Goal: Task Accomplishment & Management: Use online tool/utility

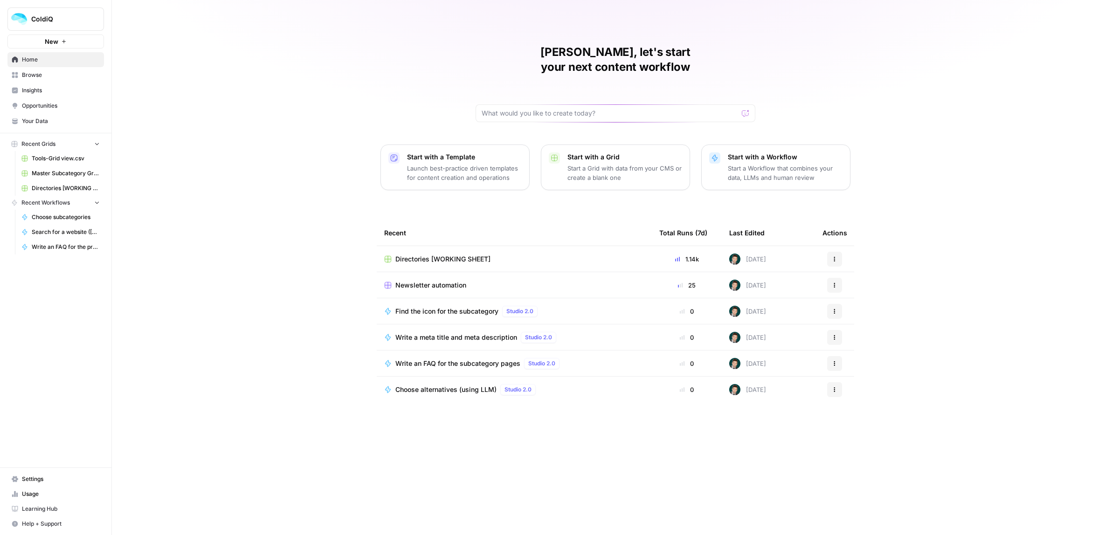
click at [33, 511] on span "Learning Hub" at bounding box center [61, 509] width 78 height 8
click at [35, 527] on span "Help + Support" at bounding box center [61, 524] width 78 height 8
click at [173, 320] on div "[PERSON_NAME], let's start your next content workflow Start with a Template Lau…" at bounding box center [615, 267] width 1007 height 535
click at [40, 76] on span "Browse" at bounding box center [61, 75] width 78 height 8
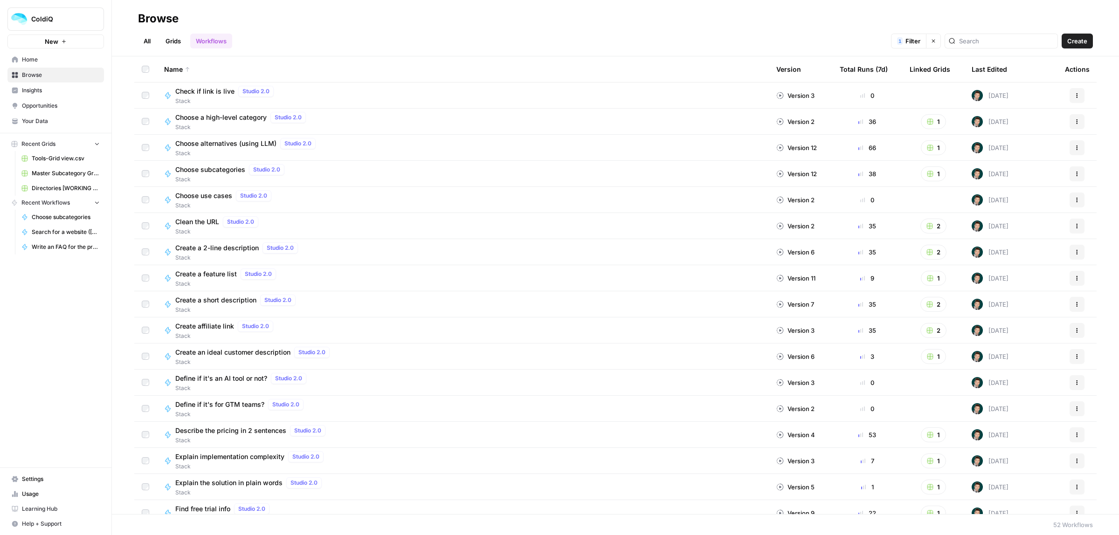
click at [51, 120] on span "Your Data" at bounding box center [61, 121] width 78 height 8
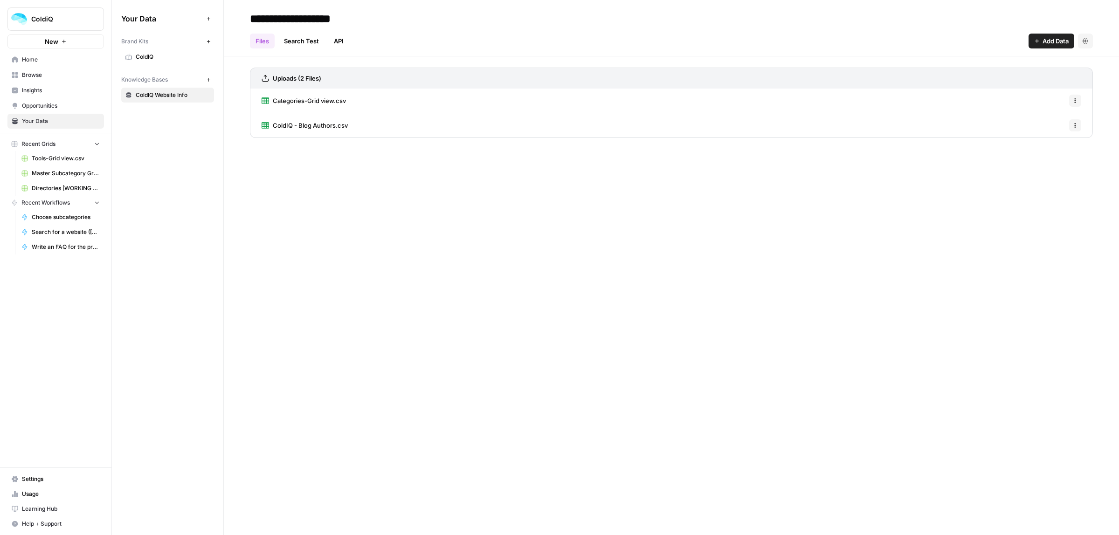
click at [161, 59] on span "ColdIQ" at bounding box center [173, 57] width 74 height 8
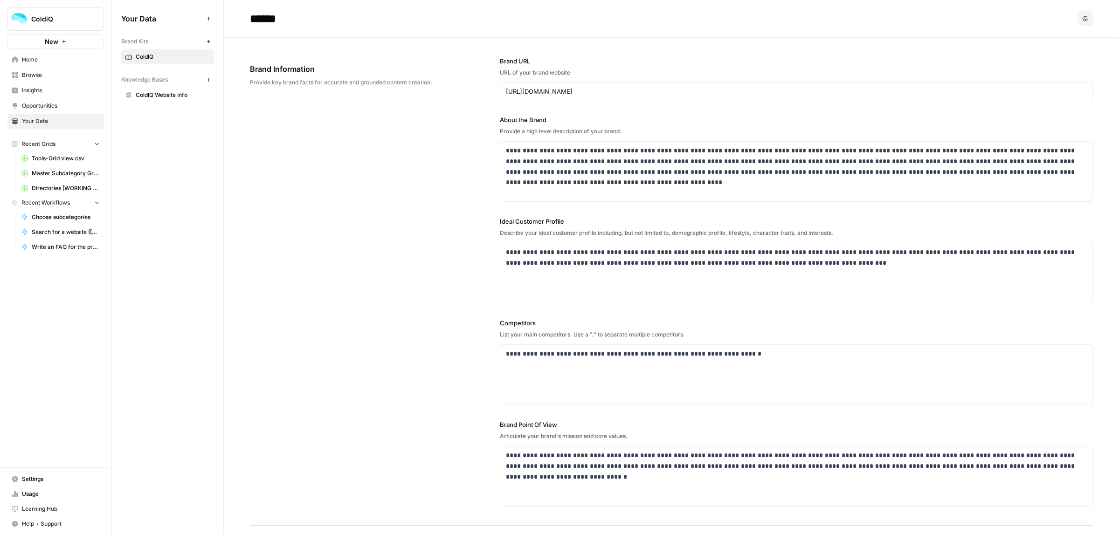
click at [30, 72] on span "Browse" at bounding box center [61, 75] width 78 height 8
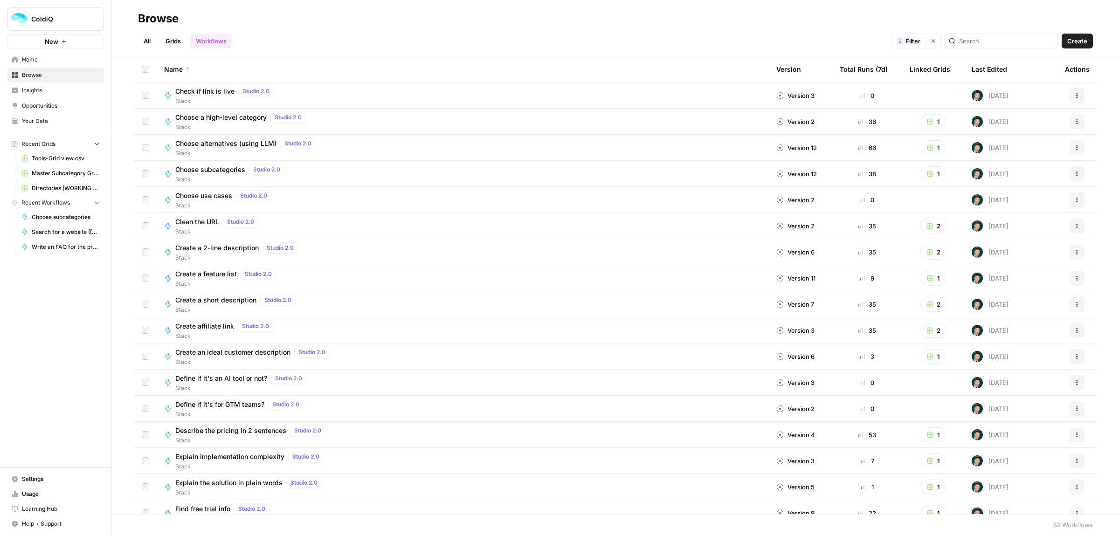
click at [32, 64] on link "Home" at bounding box center [55, 59] width 96 height 15
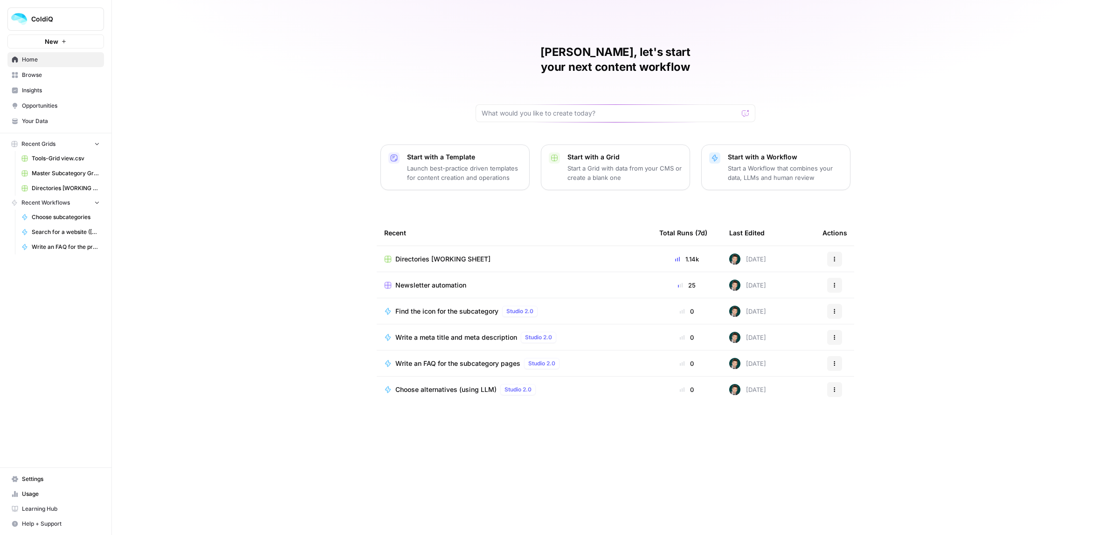
click at [451, 254] on span "Directories [WORKING SHEET]" at bounding box center [442, 258] width 95 height 9
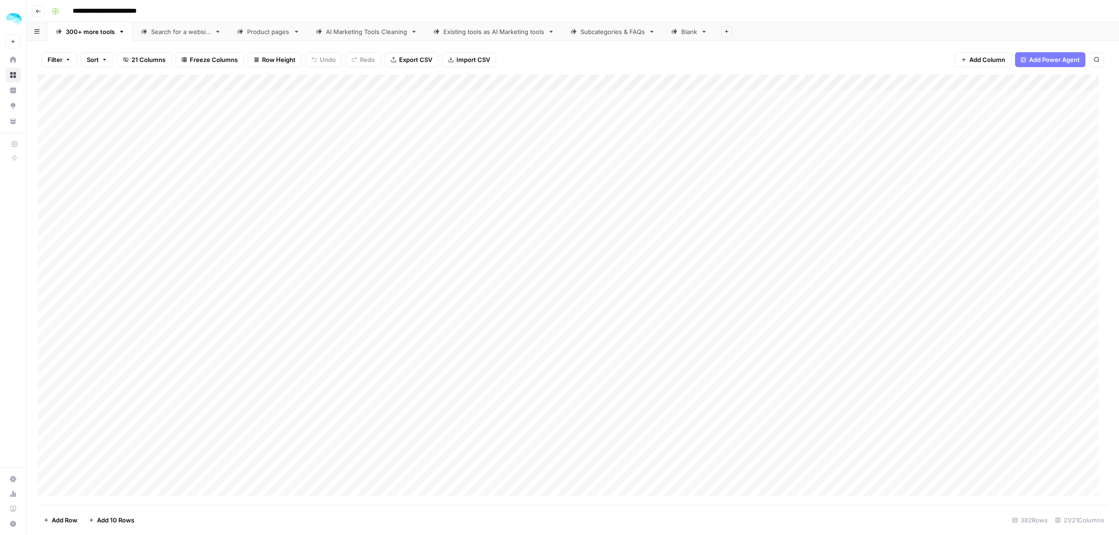
click at [254, 36] on link "Product pages" at bounding box center [268, 31] width 79 height 19
type input "**********"
click at [474, 99] on div "Add Column" at bounding box center [573, 290] width 1070 height 430
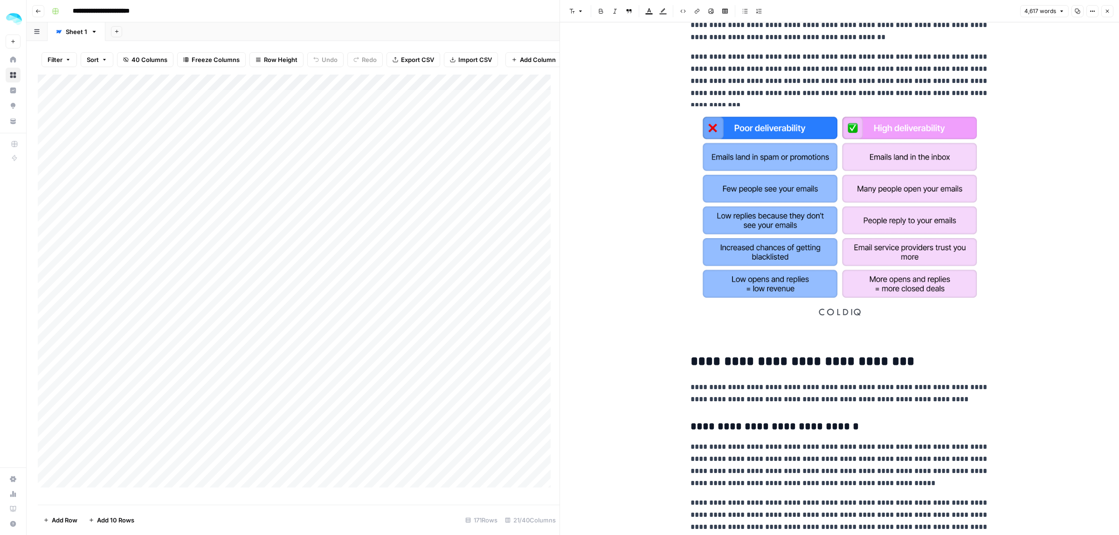
scroll to position [1398, 0]
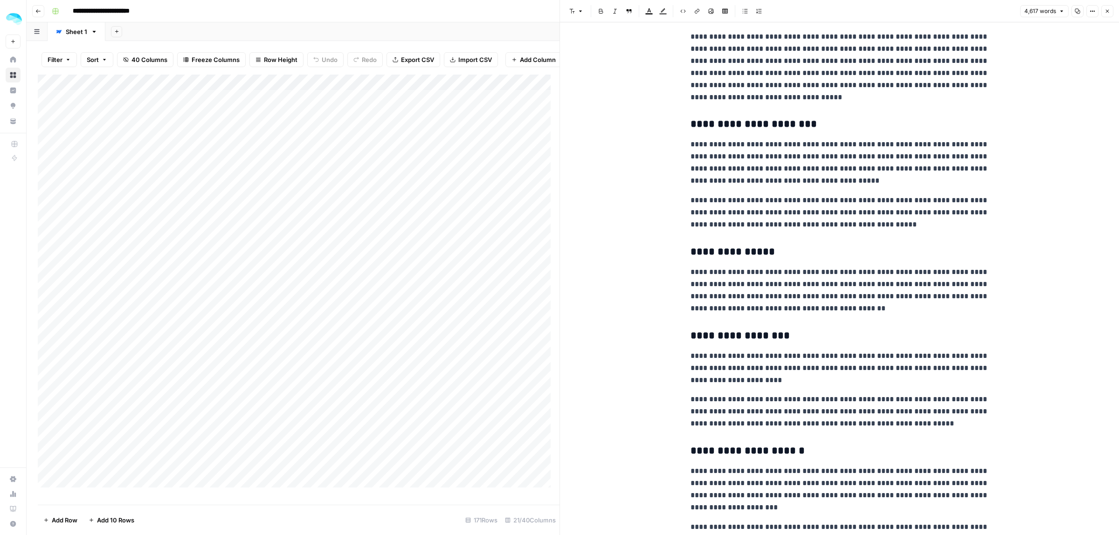
click at [1109, 7] on button "Close" at bounding box center [1107, 11] width 12 height 12
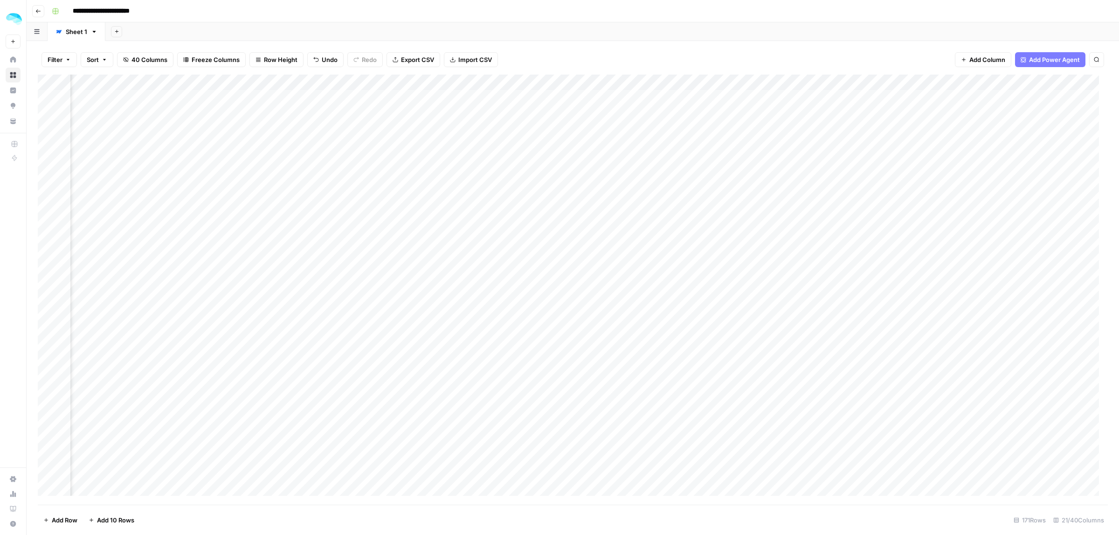
scroll to position [0, 424]
click at [567, 82] on div "Add Column" at bounding box center [573, 290] width 1070 height 430
click at [483, 176] on span "Fork Power Agent" at bounding box center [494, 173] width 82 height 9
click at [641, 51] on icon "Close modal" at bounding box center [641, 52] width 7 height 7
click at [569, 82] on div "Add Column" at bounding box center [573, 290] width 1070 height 430
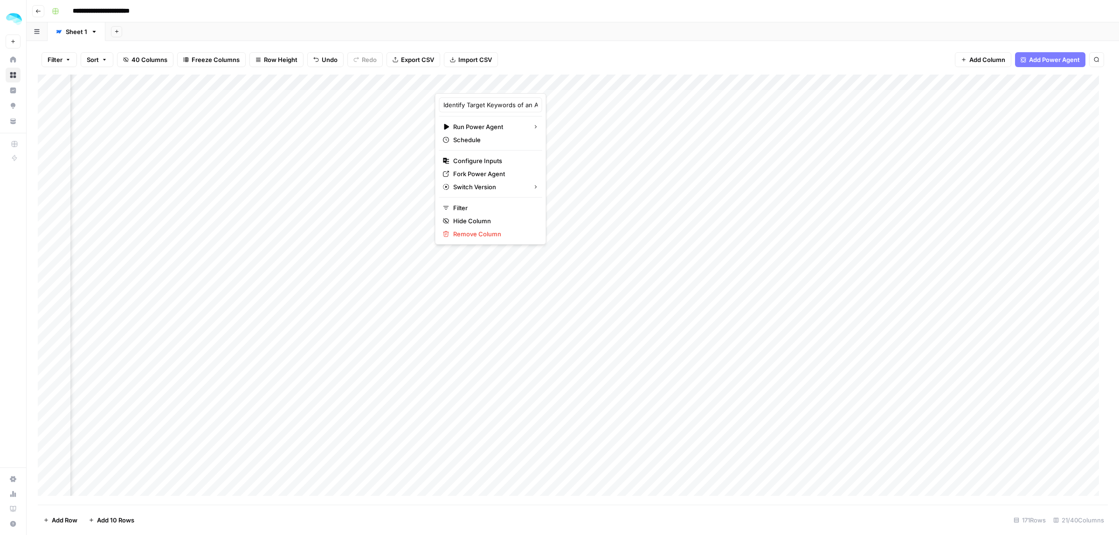
click at [637, 124] on div "Add Column" at bounding box center [573, 290] width 1070 height 430
click at [528, 82] on div "Add Column" at bounding box center [573, 290] width 1070 height 430
click at [895, 81] on div "Add Column" at bounding box center [573, 290] width 1070 height 430
click at [728, 194] on html "**********" at bounding box center [559, 267] width 1119 height 535
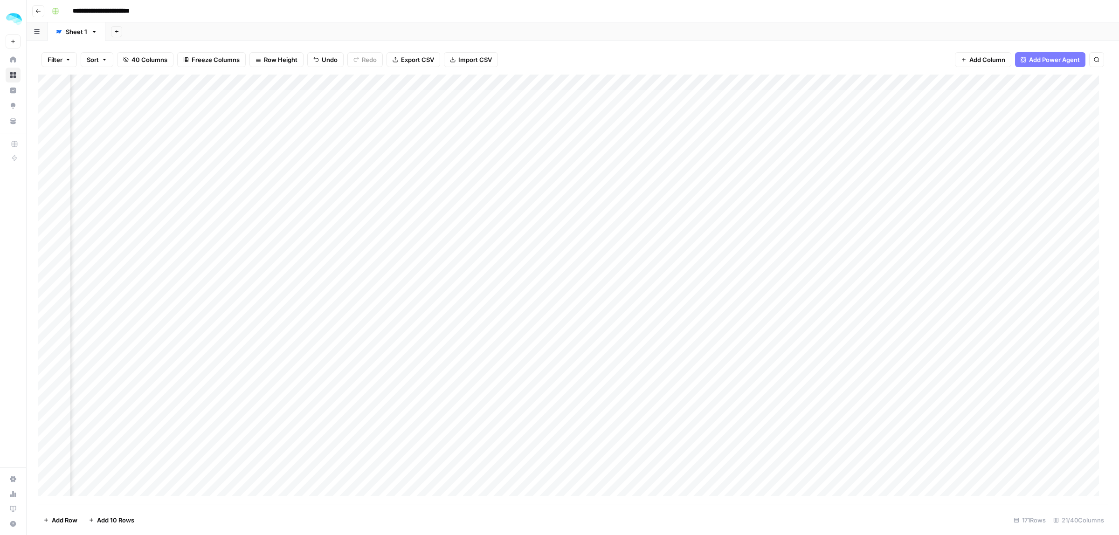
click at [620, 96] on div "Add Column" at bounding box center [573, 290] width 1070 height 430
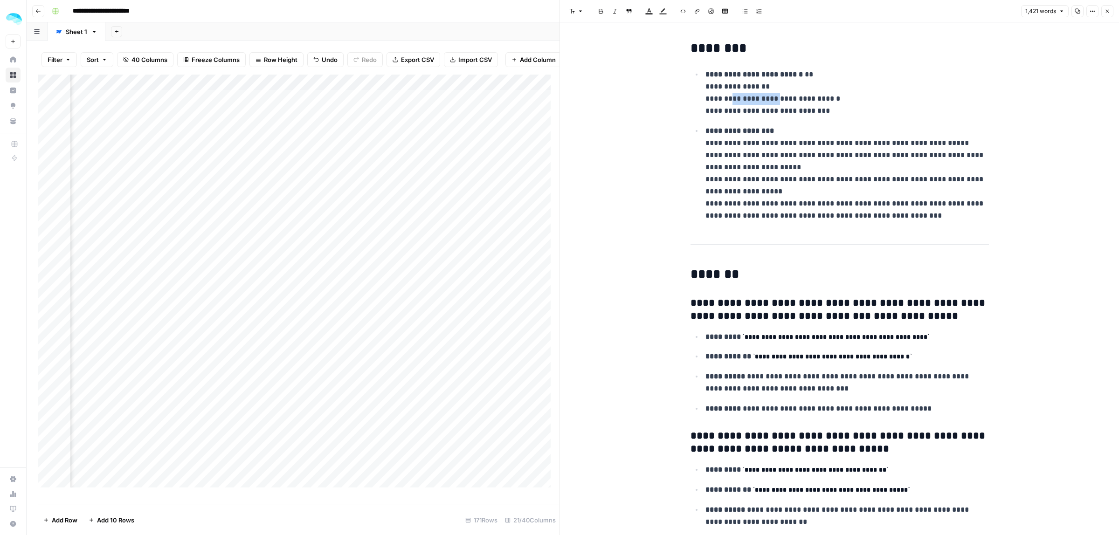
drag, startPoint x: 728, startPoint y: 96, endPoint x: 811, endPoint y: 96, distance: 83.0
click at [809, 96] on p "**********" at bounding box center [846, 93] width 283 height 48
click at [813, 96] on p "**********" at bounding box center [846, 93] width 283 height 48
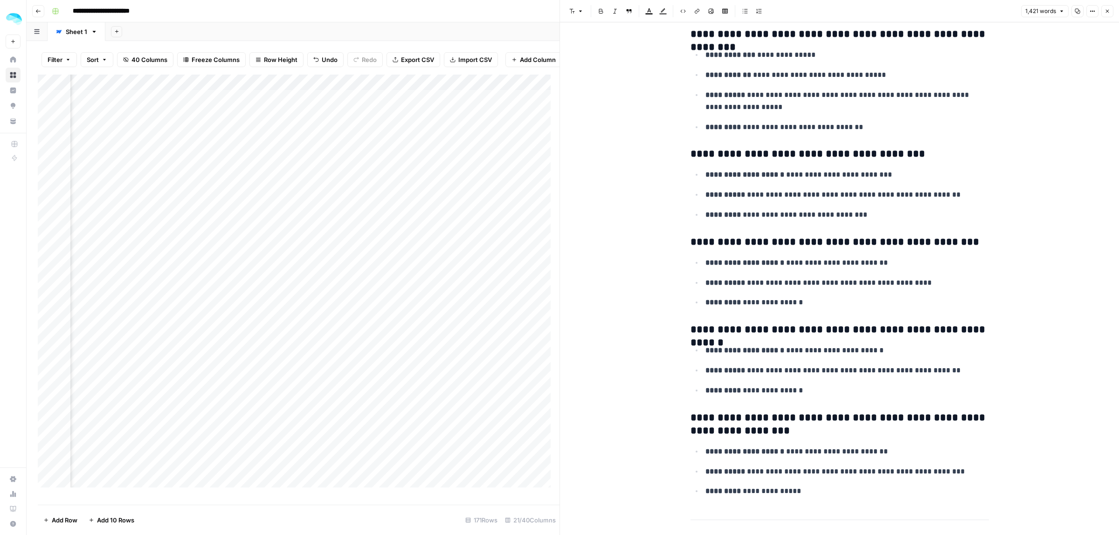
scroll to position [3615, 0]
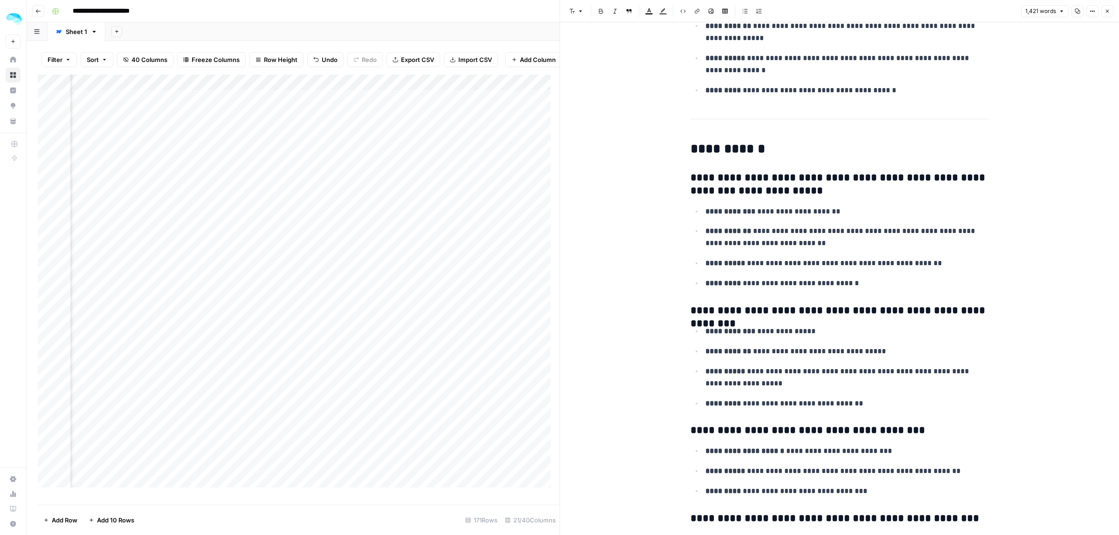
click at [1110, 10] on button "Close" at bounding box center [1107, 11] width 12 height 12
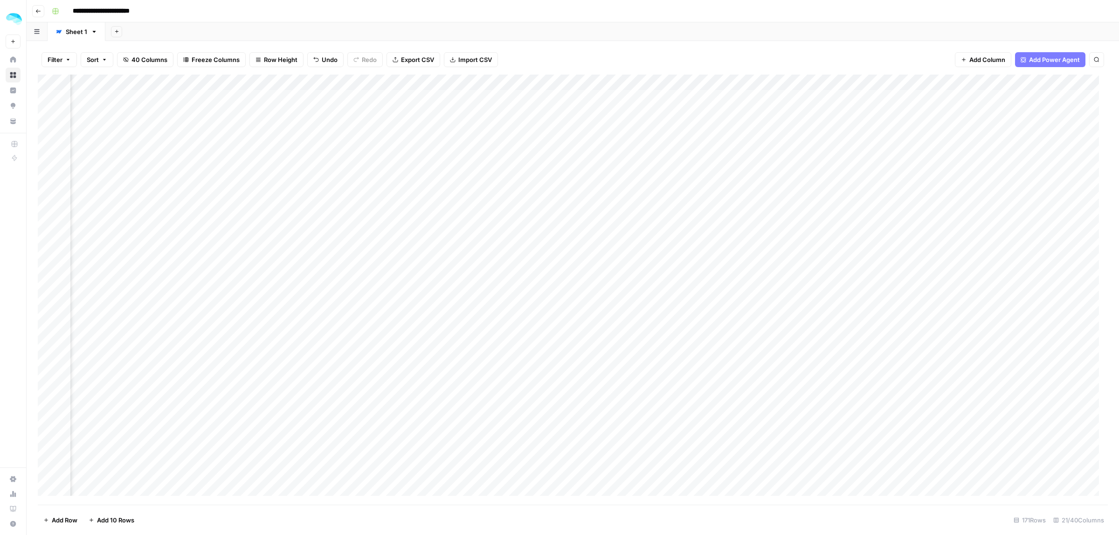
click at [561, 98] on div "Add Column" at bounding box center [573, 290] width 1070 height 430
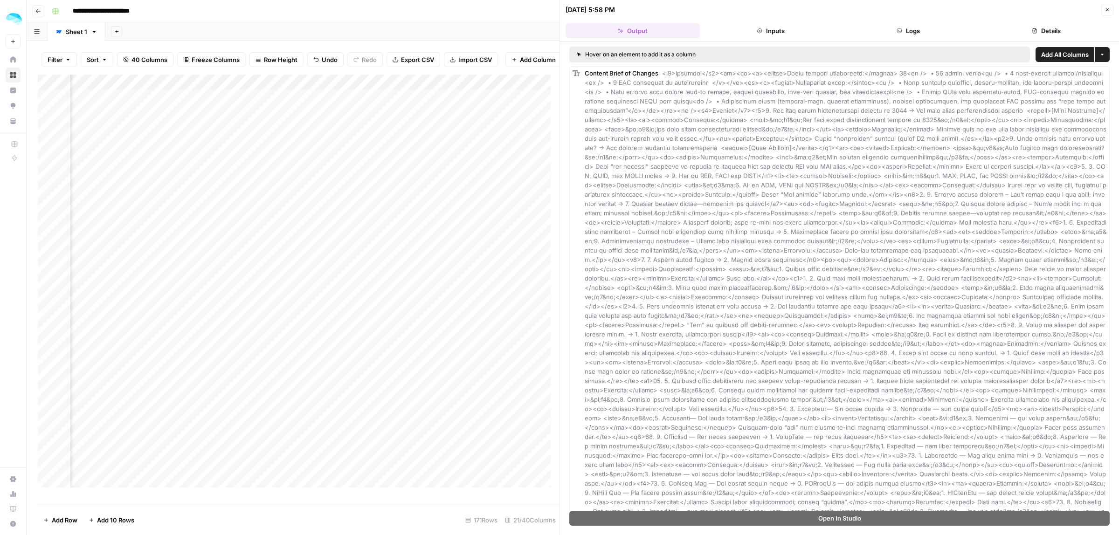
click at [771, 29] on button "Inputs" at bounding box center [770, 30] width 134 height 15
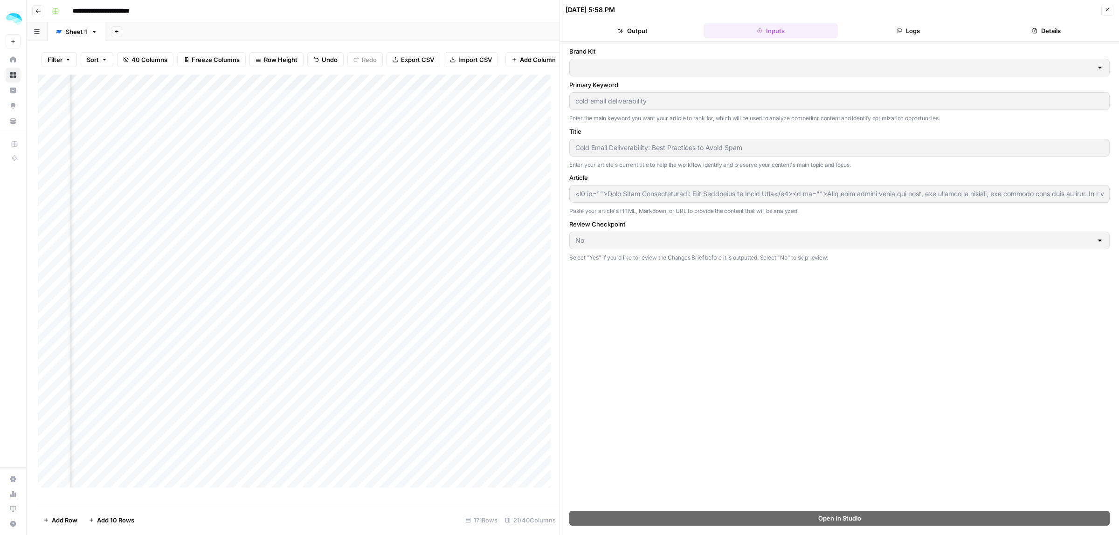
type input "ColdIQ"
click at [639, 34] on button "Output" at bounding box center [632, 30] width 134 height 15
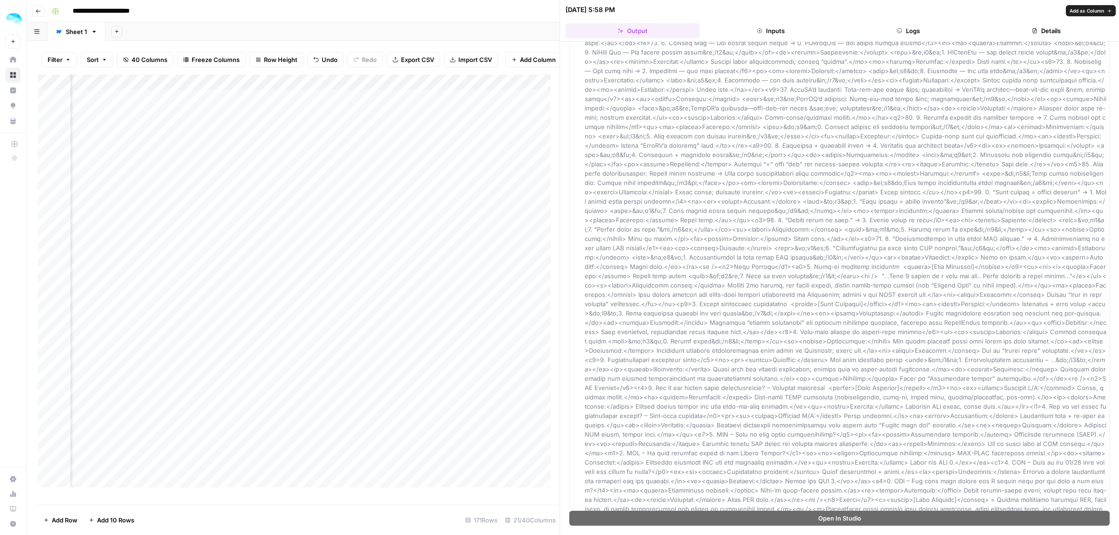
scroll to position [441, 0]
click at [1106, 11] on icon "button" at bounding box center [1107, 10] width 6 height 6
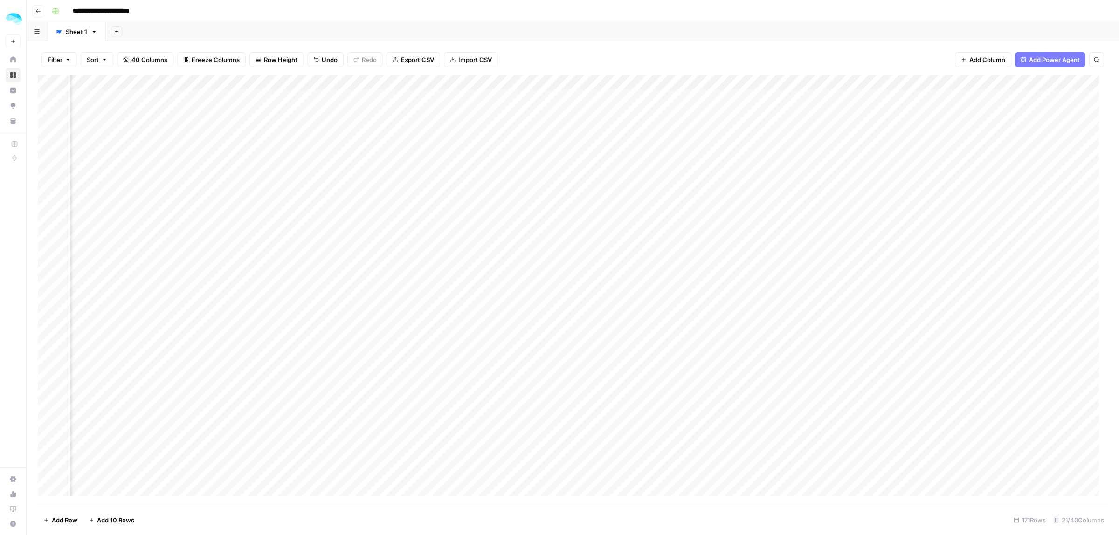
scroll to position [0, 1121]
click at [1058, 54] on button "Add Power Agent" at bounding box center [1050, 59] width 70 height 15
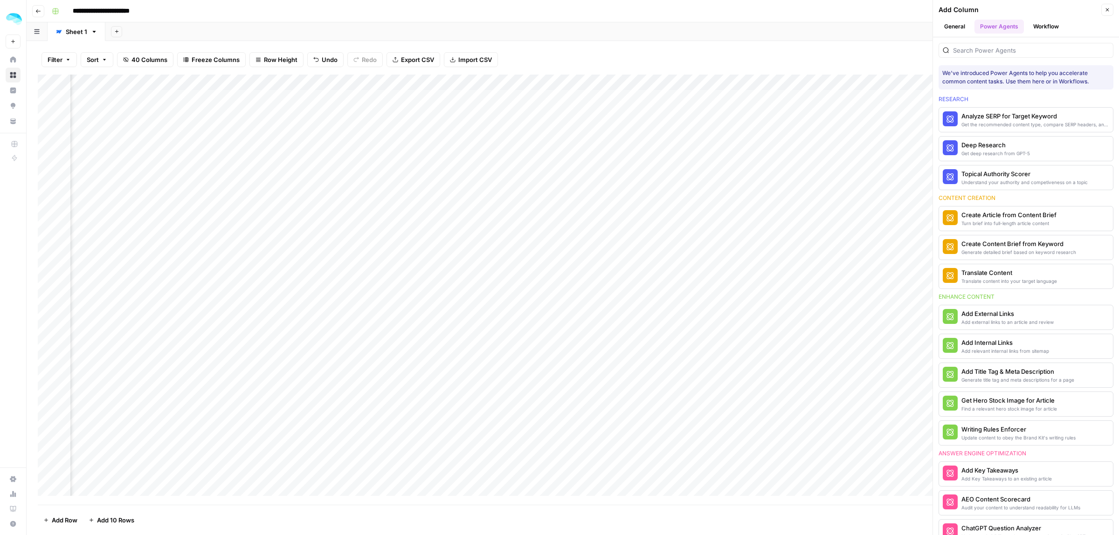
click at [1103, 12] on button "Close" at bounding box center [1107, 10] width 12 height 12
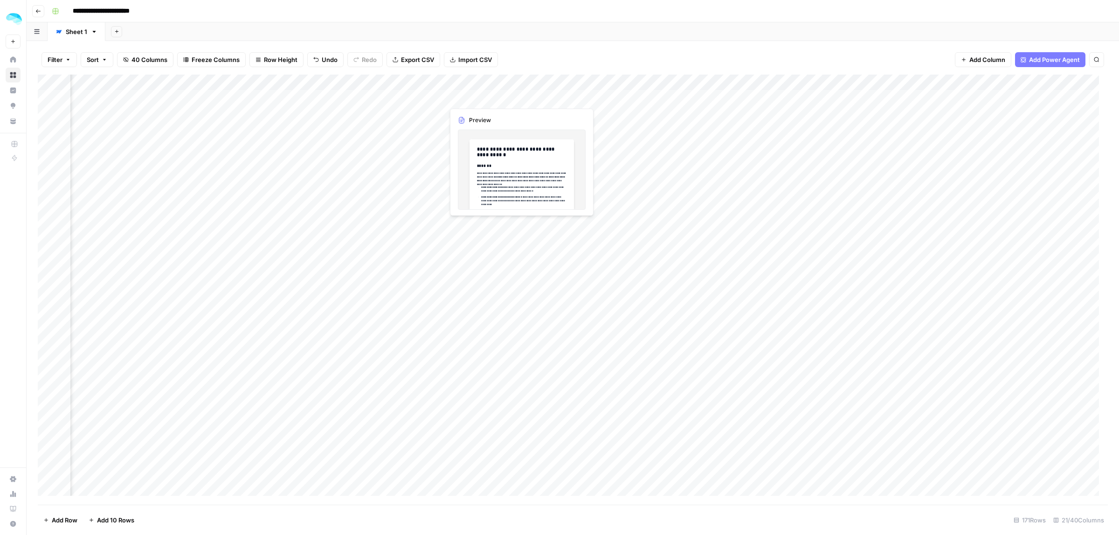
click at [488, 97] on div "Add Column" at bounding box center [573, 290] width 1070 height 430
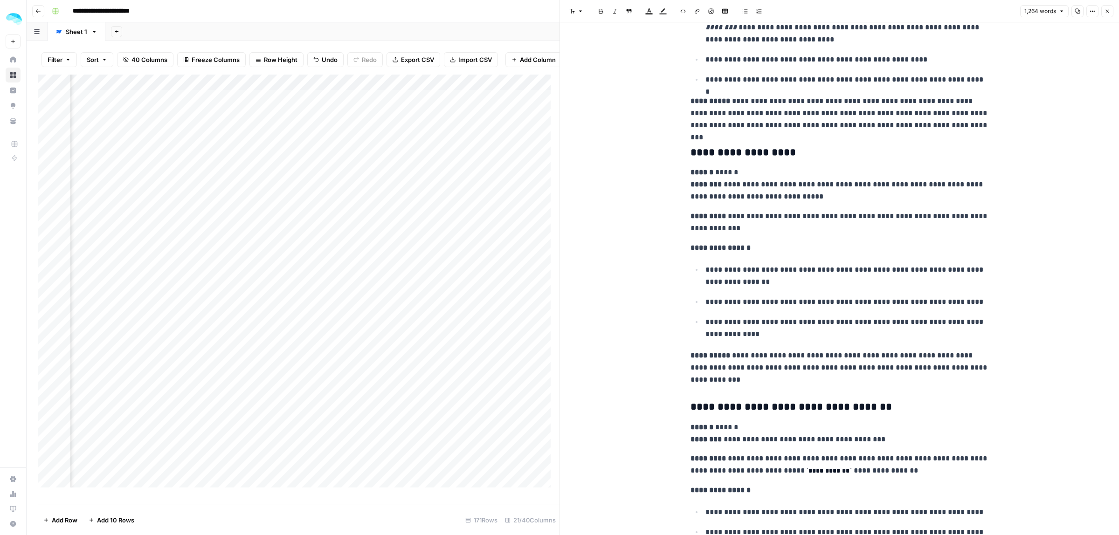
scroll to position [2214, 0]
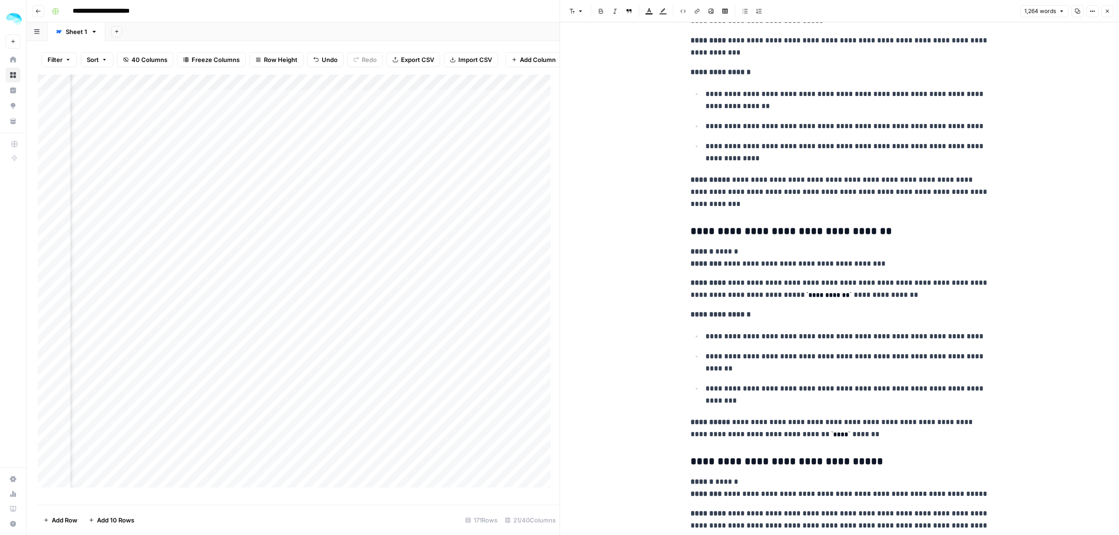
click at [1103, 13] on button "Close" at bounding box center [1107, 11] width 12 height 12
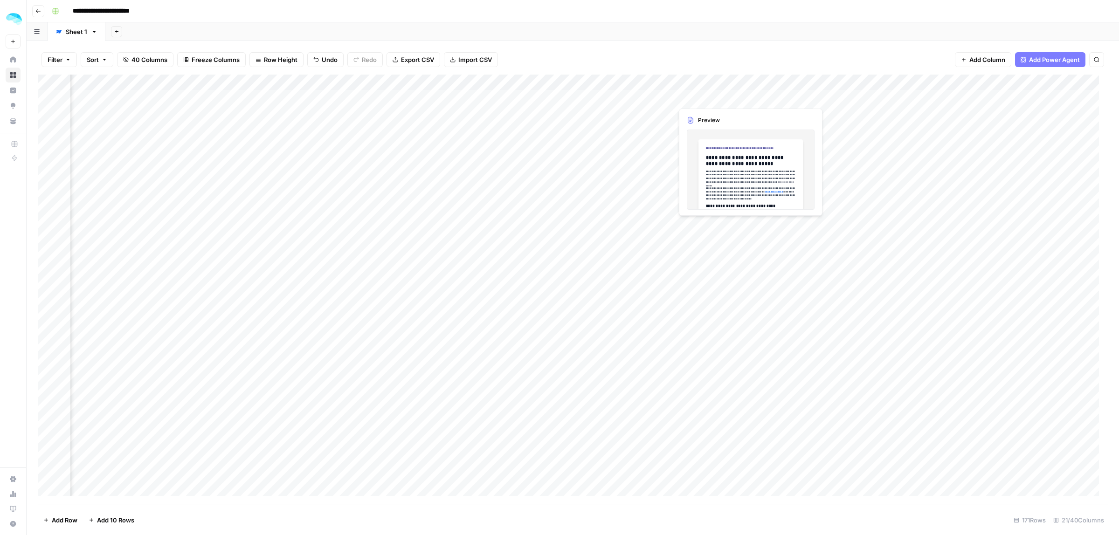
click at [697, 100] on div "Add Column" at bounding box center [573, 290] width 1070 height 430
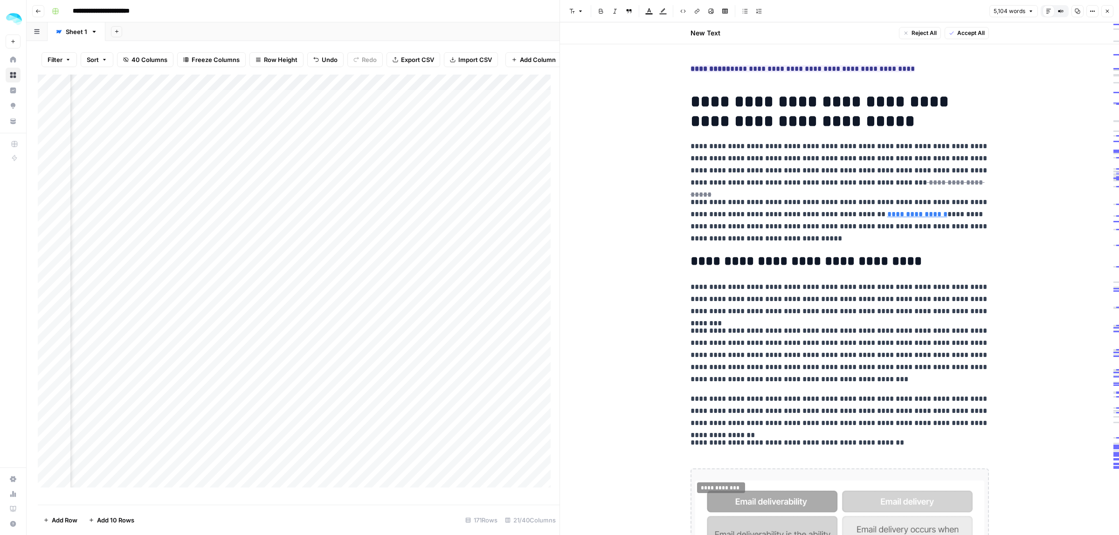
click at [1107, 14] on button "Close" at bounding box center [1107, 11] width 12 height 12
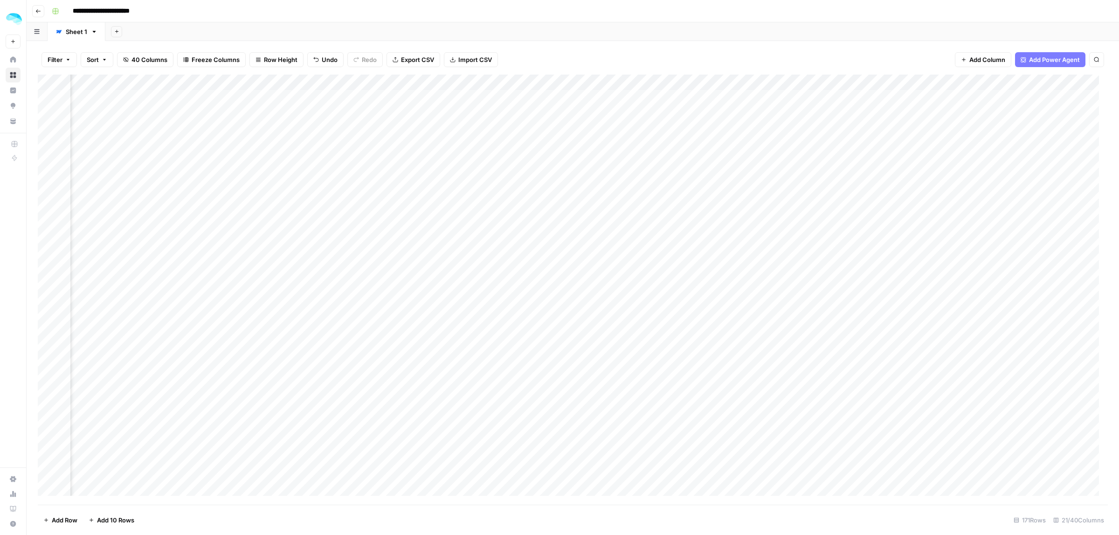
click at [713, 98] on div "Add Column" at bounding box center [573, 290] width 1070 height 430
click at [713, 98] on div at bounding box center [715, 97] width 85 height 17
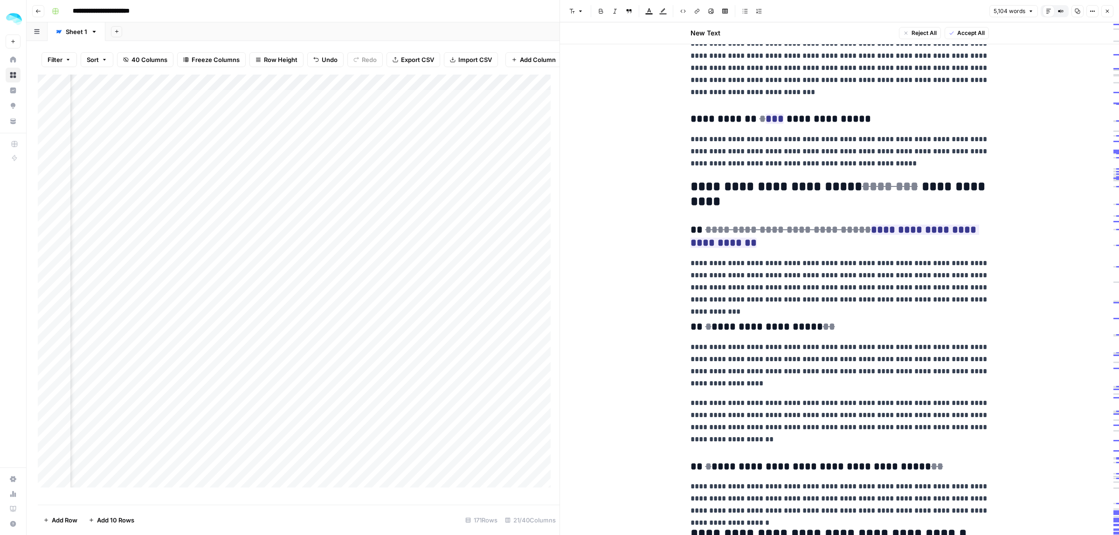
scroll to position [10895, 0]
